Goal: Information Seeking & Learning: Check status

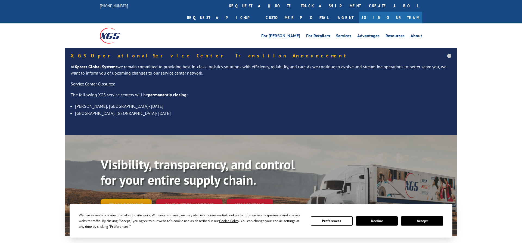
click at [135, 199] on link "Track shipment" at bounding box center [126, 204] width 51 height 11
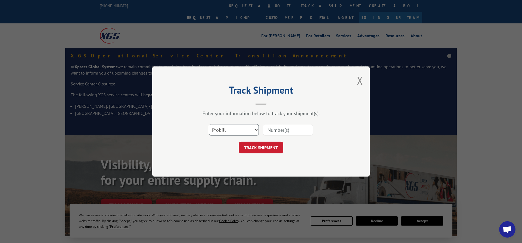
click at [209, 124] on select "Select category... Probill BOL PO" at bounding box center [234, 129] width 50 height 11
select select "bol"
click option "BOL" at bounding box center [0, 0] width 0 height 0
click at [302, 129] on input at bounding box center [288, 129] width 50 height 11
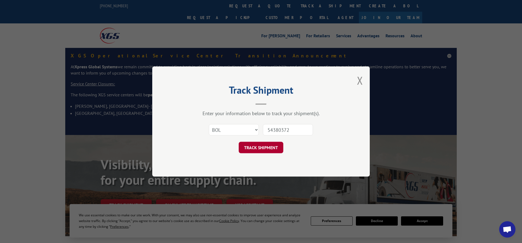
type input "54380372"
click at [268, 146] on button "TRACK SHIPMENT" at bounding box center [261, 147] width 45 height 11
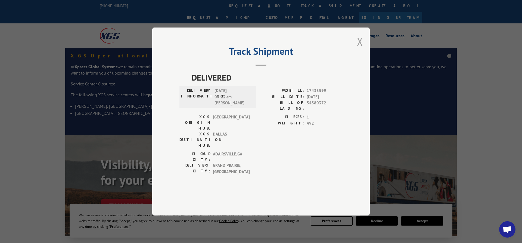
click at [359, 49] on button "Close modal" at bounding box center [360, 41] width 6 height 14
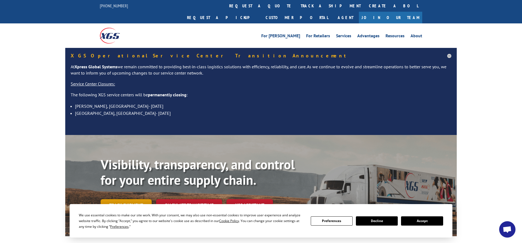
click at [122, 199] on link "Track shipment" at bounding box center [126, 204] width 51 height 11
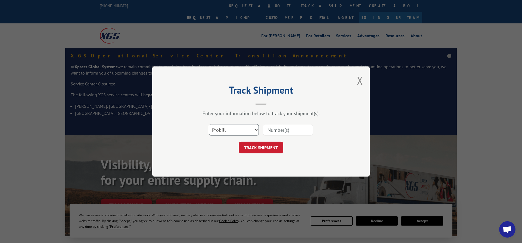
click at [209, 124] on select "Select category... Probill BOL PO" at bounding box center [234, 129] width 50 height 11
select select "bol"
click option "BOL" at bounding box center [0, 0] width 0 height 0
click at [281, 128] on input at bounding box center [288, 129] width 50 height 11
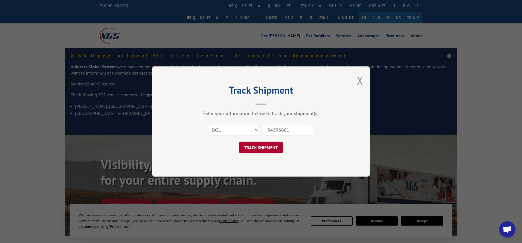
type input "54393661"
click at [265, 148] on button "TRACK SHIPMENT" at bounding box center [261, 147] width 45 height 11
